Goal: Communication & Community: Ask a question

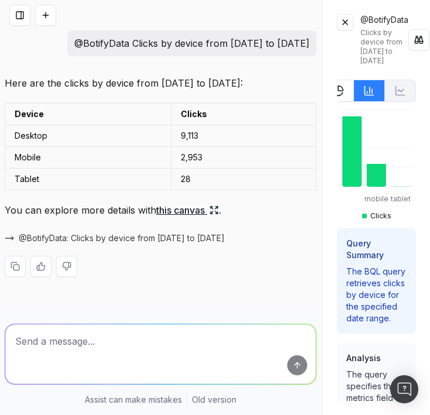
click at [345, 23] on button at bounding box center [345, 22] width 16 height 16
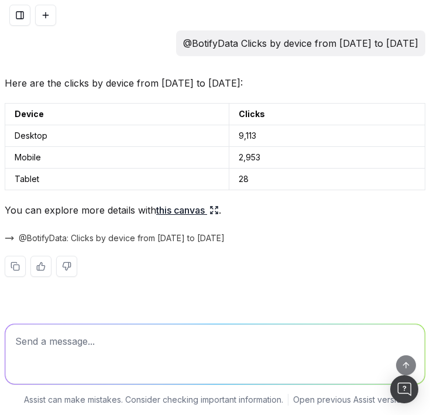
drag, startPoint x: 157, startPoint y: 42, endPoint x: 422, endPoint y: 43, distance: 265.0
click at [422, 44] on div "@BotifyData Clicks by device from [DATE] to [DATE]" at bounding box center [300, 43] width 249 height 26
copy p "Clicks by device from [DATE] to [DATE]"
click at [53, 345] on textarea at bounding box center [214, 354] width 419 height 60
paste textarea "Clicks by device from [DATE] to [DATE]"
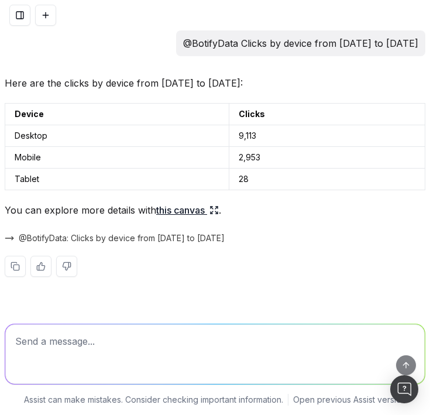
type textarea "Clicks by device from [DATE] to [DATE]"
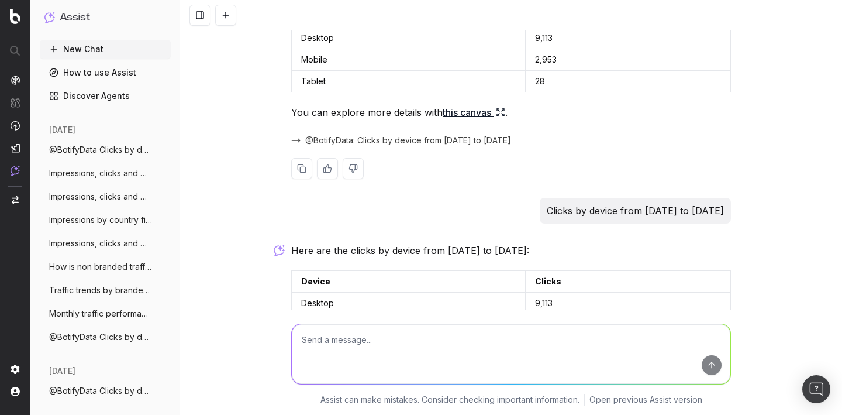
scroll to position [146, 0]
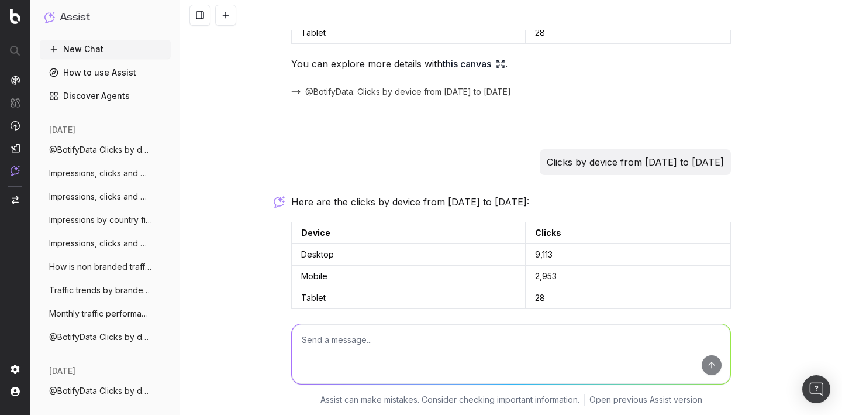
drag, startPoint x: 725, startPoint y: 161, endPoint x: 463, endPoint y: 160, distance: 261.4
click at [540, 160] on div "Clicks by device from [DATE] to [DATE]" at bounding box center [635, 162] width 191 height 26
copy p "Clicks by device from [DATE] to [DATE]"
click at [74, 46] on button "New Chat" at bounding box center [105, 49] width 131 height 19
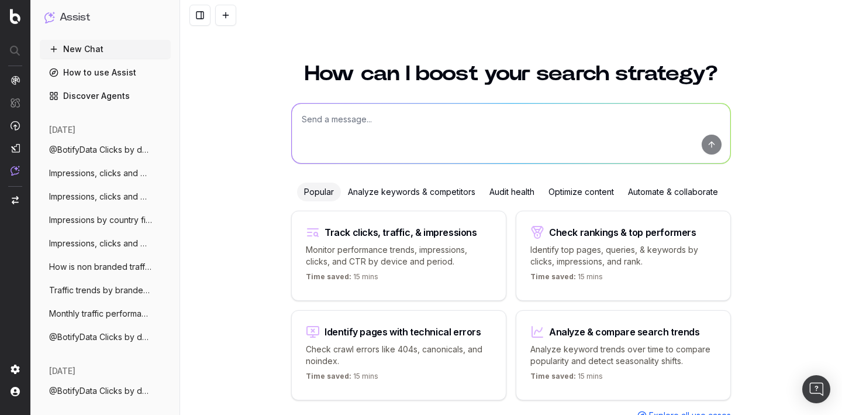
scroll to position [39, 0]
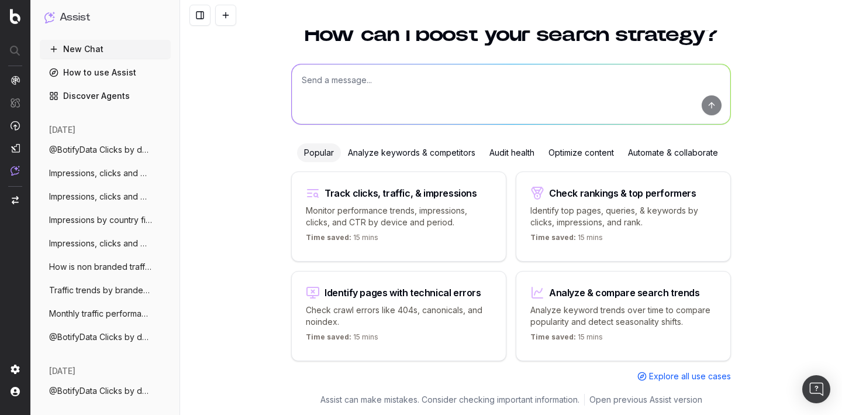
click at [312, 76] on textarea at bounding box center [511, 94] width 439 height 60
paste textarea "Clicks by device from [DATE] to [DATE]"
type textarea "Clicks by device from [DATE] to [DATE]"
click at [711, 106] on button "submit" at bounding box center [712, 105] width 20 height 20
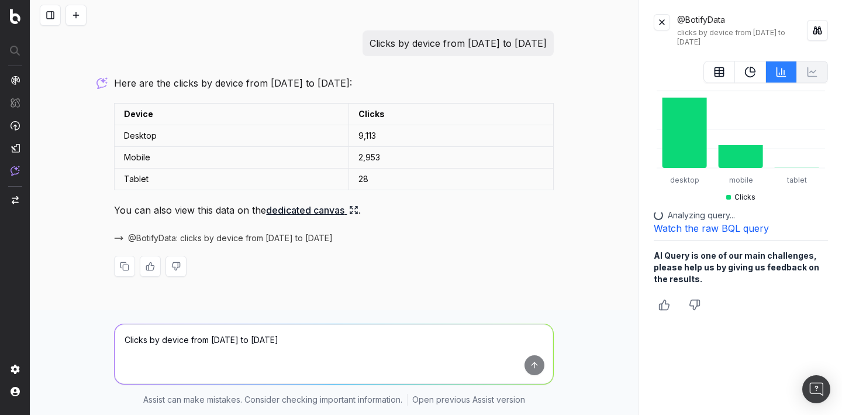
click at [663, 22] on button at bounding box center [662, 22] width 16 height 16
